Goal: Task Accomplishment & Management: Use online tool/utility

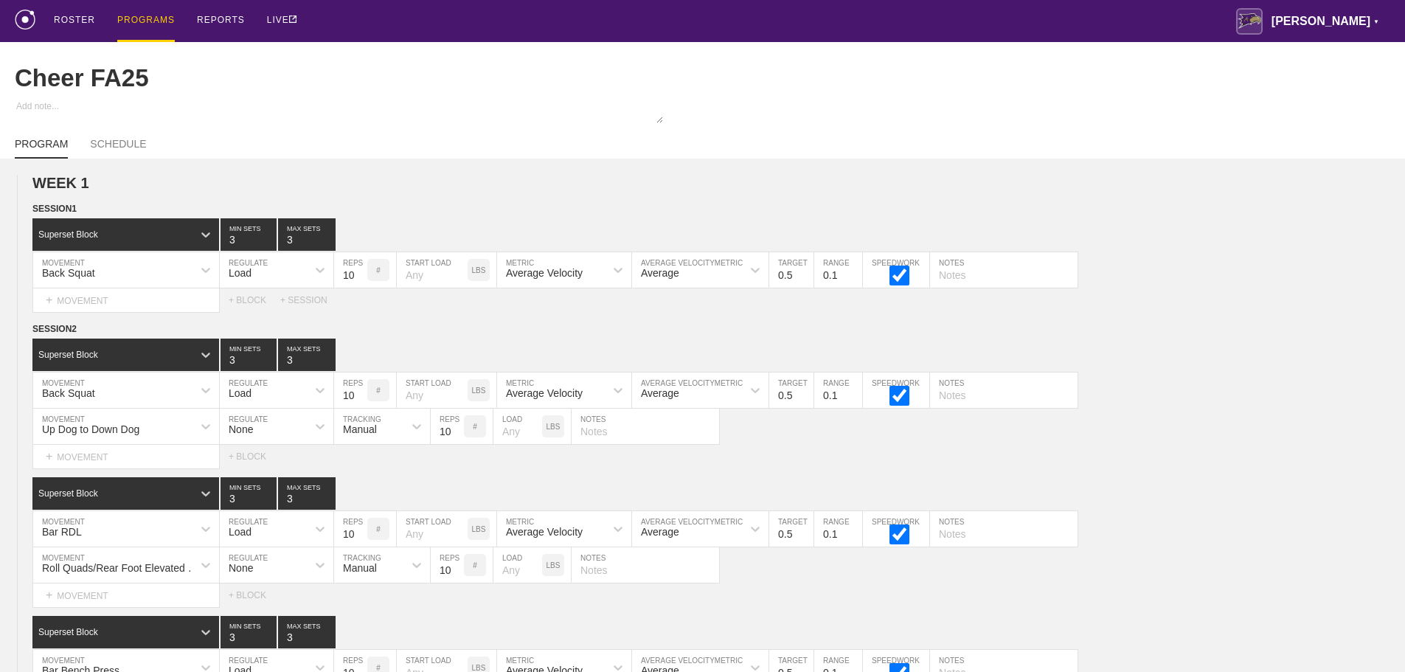
click at [143, 25] on div "PROGRAMS" at bounding box center [146, 21] width 58 height 42
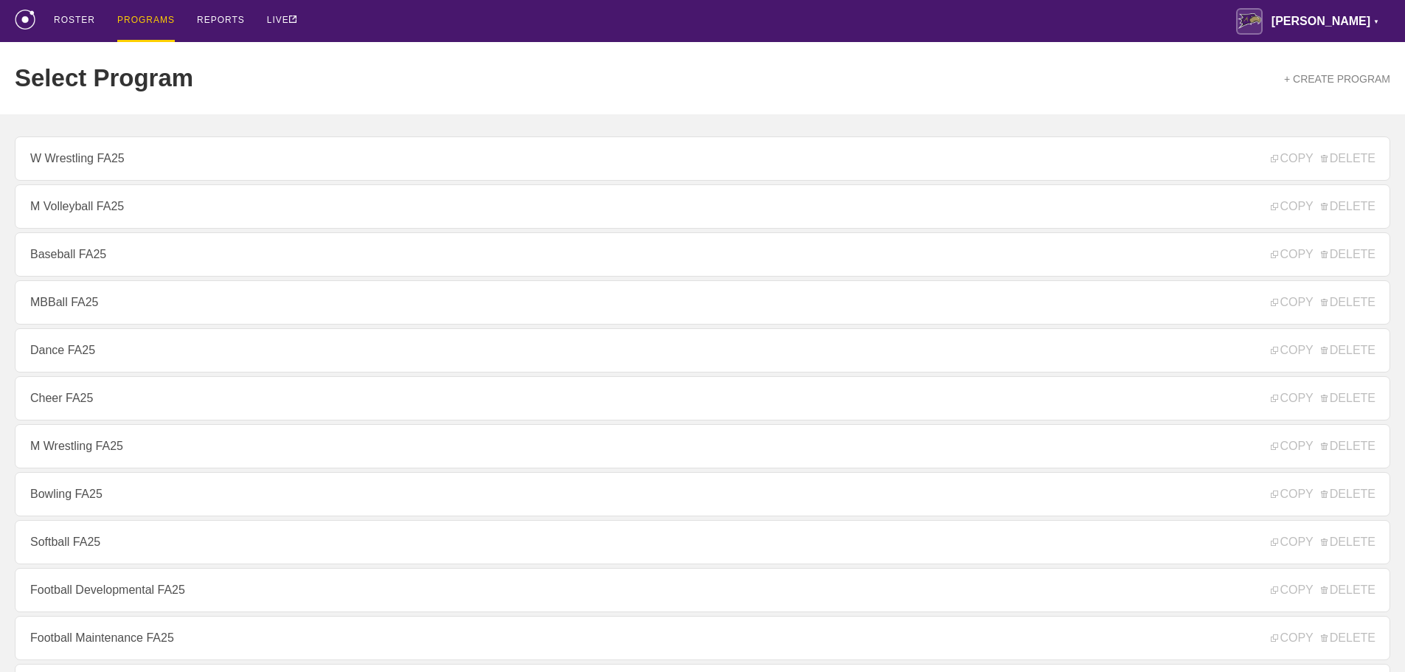
click at [168, 583] on link "Football Developmental FA25" at bounding box center [703, 590] width 1376 height 44
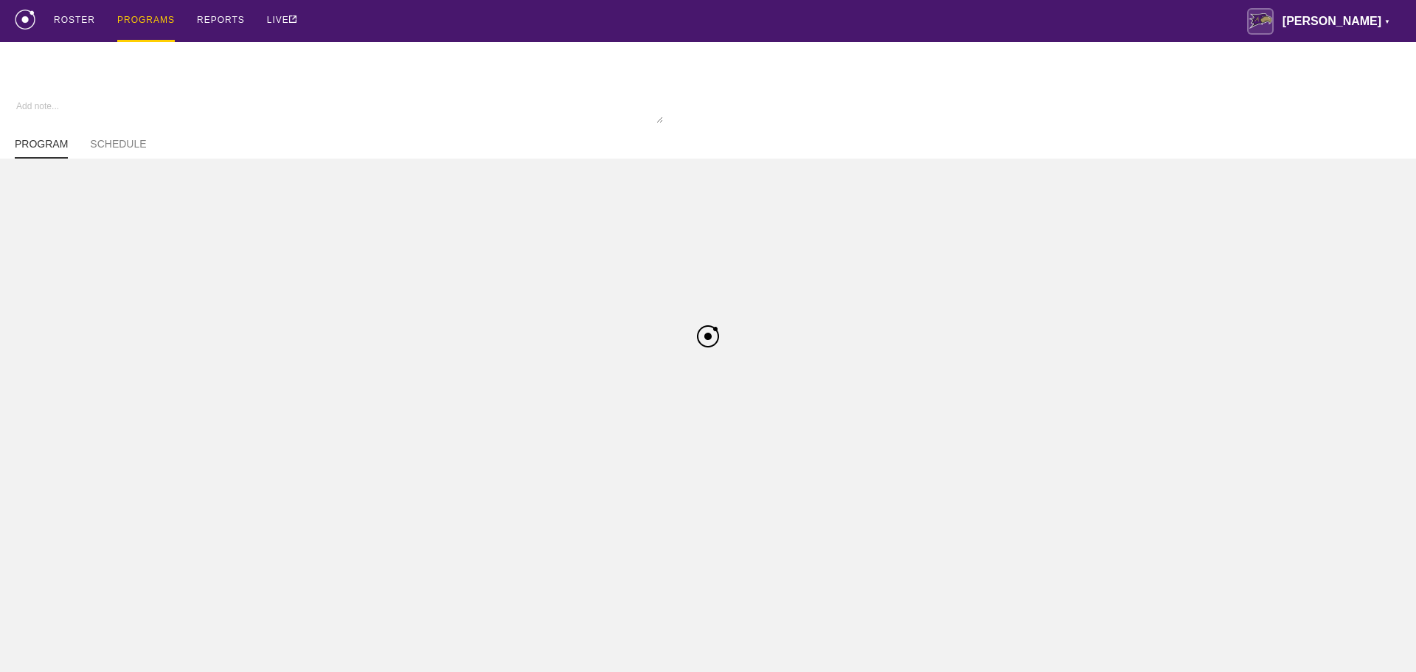
type textarea "x"
type input "Football Developmental FA25"
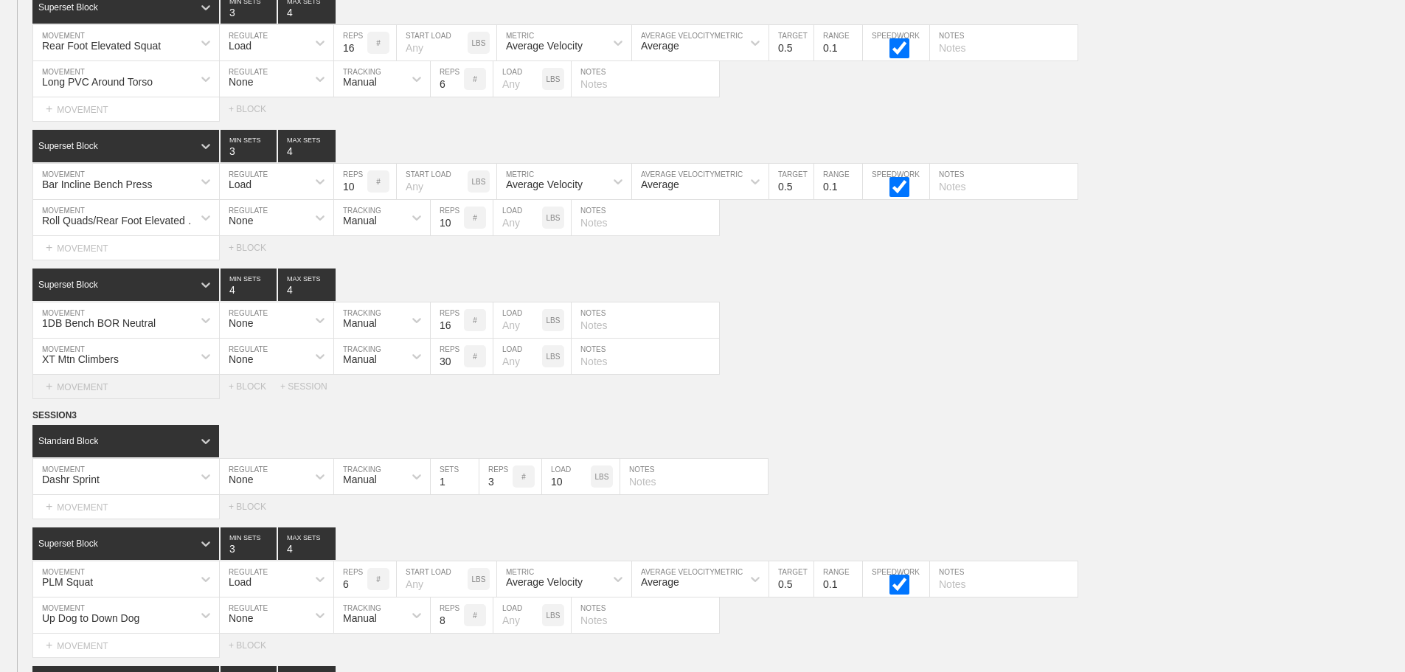
scroll to position [7735, 0]
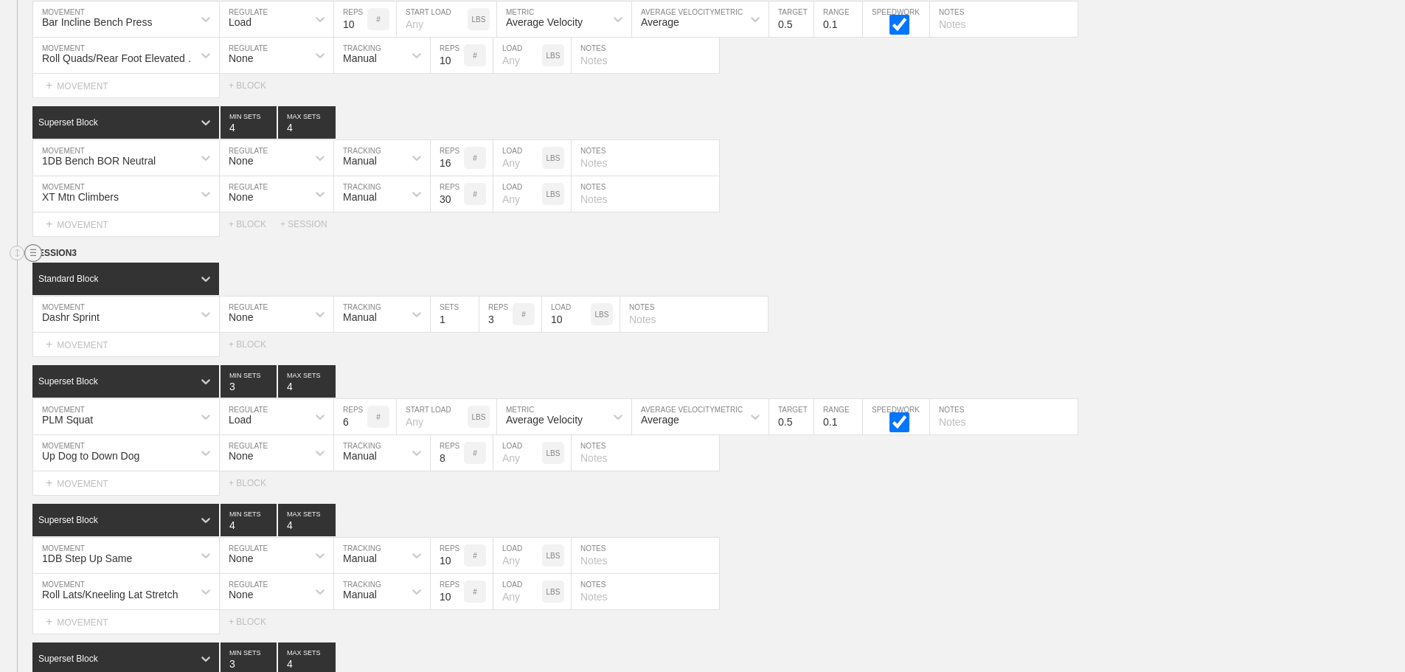
click at [32, 255] on line at bounding box center [33, 255] width 6 height 0
click at [74, 278] on div "DUPLICATE" at bounding box center [103, 281] width 118 height 22
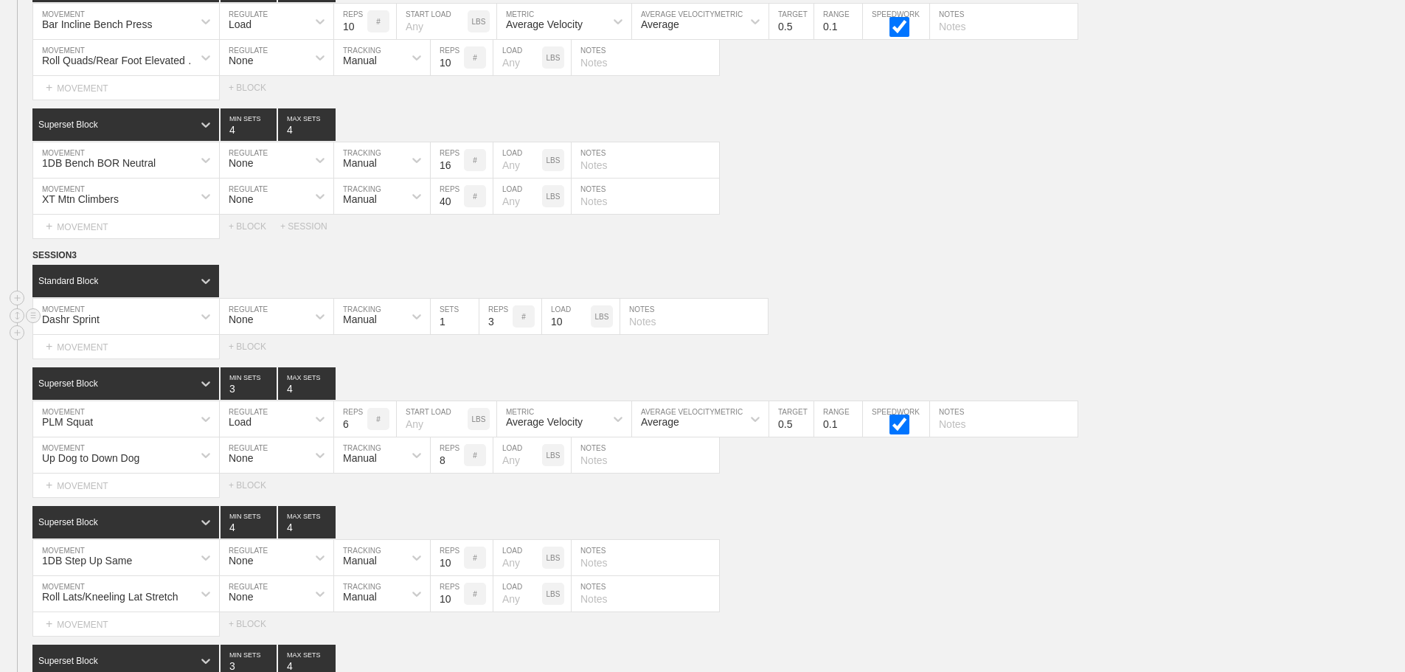
scroll to position [11450, 0]
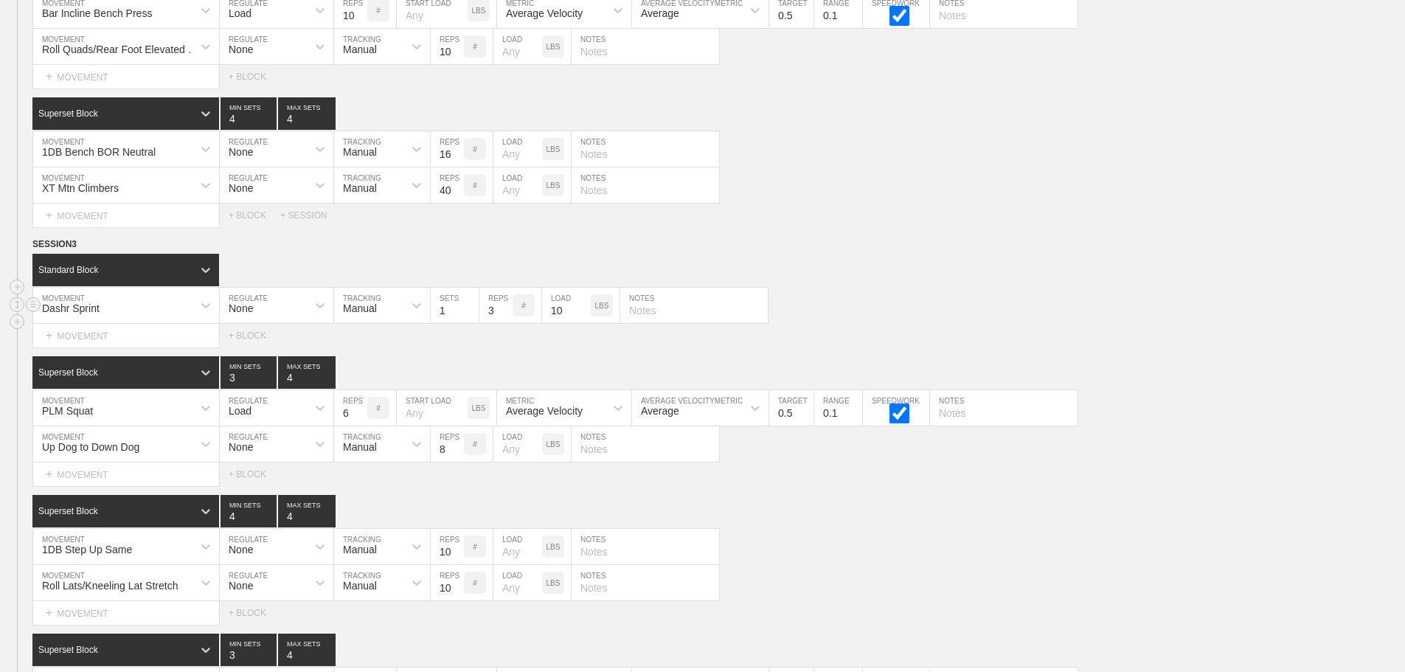
click at [561, 319] on input "10" at bounding box center [566, 305] width 49 height 35
type input "15"
click at [893, 254] on div "SESSION 3" at bounding box center [718, 245] width 1373 height 17
